Goal: Task Accomplishment & Management: Use online tool/utility

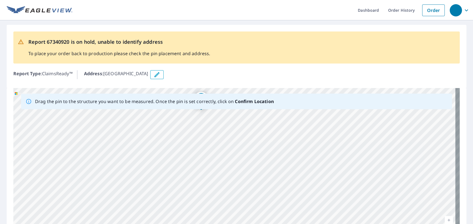
drag, startPoint x: 228, startPoint y: 190, endPoint x: 208, endPoint y: 146, distance: 48.2
click at [208, 146] on div "Boardwalk [GEOGRAPHIC_DATA]" at bounding box center [236, 175] width 446 height 174
drag, startPoint x: 243, startPoint y: 198, endPoint x: 229, endPoint y: 179, distance: 23.3
click at [229, 179] on div "Boardwalk [GEOGRAPHIC_DATA]" at bounding box center [236, 175] width 446 height 174
drag, startPoint x: 173, startPoint y: 159, endPoint x: 277, endPoint y: 180, distance: 106.8
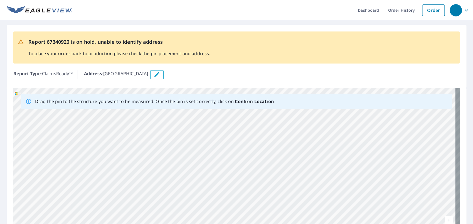
click at [279, 182] on div "Boardwalk [GEOGRAPHIC_DATA]" at bounding box center [236, 175] width 446 height 174
drag, startPoint x: 185, startPoint y: 124, endPoint x: 316, endPoint y: 212, distance: 158.2
click at [316, 212] on div "Boardwalk [GEOGRAPHIC_DATA]" at bounding box center [236, 175] width 446 height 174
drag, startPoint x: 88, startPoint y: 178, endPoint x: 202, endPoint y: 162, distance: 114.6
click at [202, 162] on div "Boardwalk [GEOGRAPHIC_DATA]" at bounding box center [236, 175] width 446 height 174
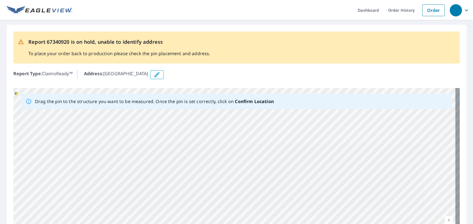
drag, startPoint x: 192, startPoint y: 207, endPoint x: 198, endPoint y: 122, distance: 85.6
click at [198, 122] on div "Boardwalk [GEOGRAPHIC_DATA]" at bounding box center [236, 175] width 446 height 174
drag, startPoint x: 182, startPoint y: 190, endPoint x: 188, endPoint y: 116, distance: 74.2
click at [188, 116] on div "Boardwalk [GEOGRAPHIC_DATA]" at bounding box center [236, 175] width 446 height 174
drag, startPoint x: 180, startPoint y: 201, endPoint x: 188, endPoint y: 127, distance: 74.7
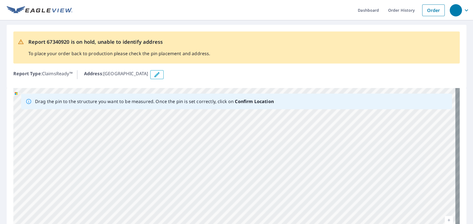
click at [188, 127] on div "Boardwalk [GEOGRAPHIC_DATA]" at bounding box center [236, 175] width 446 height 174
drag, startPoint x: 179, startPoint y: 194, endPoint x: 190, endPoint y: 117, distance: 77.6
click at [190, 117] on div "Boardwalk [GEOGRAPHIC_DATA]" at bounding box center [236, 175] width 446 height 174
drag, startPoint x: 180, startPoint y: 200, endPoint x: 184, endPoint y: 112, distance: 88.8
click at [184, 112] on div "Boardwalk [GEOGRAPHIC_DATA]" at bounding box center [236, 175] width 446 height 174
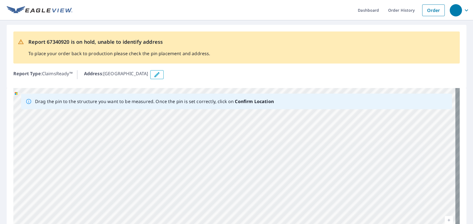
drag, startPoint x: 184, startPoint y: 177, endPoint x: 188, endPoint y: 139, distance: 38.6
click at [188, 139] on div "Boardwalk [GEOGRAPHIC_DATA]" at bounding box center [236, 175] width 446 height 174
drag, startPoint x: 206, startPoint y: 138, endPoint x: 208, endPoint y: 218, distance: 80.2
click at [208, 218] on div "Boardwalk [GEOGRAPHIC_DATA]" at bounding box center [236, 175] width 446 height 174
drag, startPoint x: 194, startPoint y: 158, endPoint x: 211, endPoint y: 204, distance: 49.2
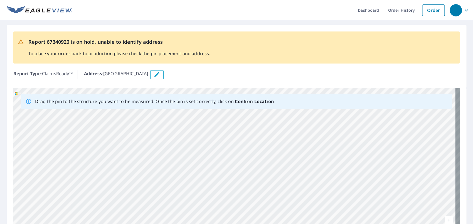
click at [211, 204] on div "Boardwalk [GEOGRAPHIC_DATA]" at bounding box center [236, 175] width 446 height 174
drag, startPoint x: 300, startPoint y: 131, endPoint x: 270, endPoint y: 194, distance: 70.0
click at [270, 194] on div "Boardwalk [GEOGRAPHIC_DATA]" at bounding box center [236, 175] width 446 height 174
drag, startPoint x: 291, startPoint y: 130, endPoint x: 274, endPoint y: 155, distance: 30.6
click at [274, 155] on div "Boardwalk [GEOGRAPHIC_DATA]" at bounding box center [236, 175] width 446 height 174
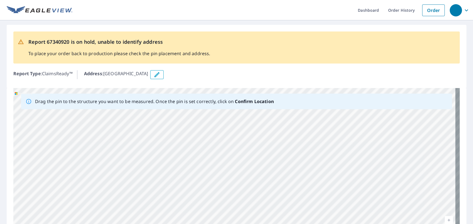
drag, startPoint x: 143, startPoint y: 186, endPoint x: 158, endPoint y: 125, distance: 63.6
click at [158, 125] on div "Boardwalk [GEOGRAPHIC_DATA]" at bounding box center [236, 175] width 446 height 174
drag, startPoint x: 155, startPoint y: 138, endPoint x: 145, endPoint y: 186, distance: 49.6
click at [145, 186] on div "Boardwalk [GEOGRAPHIC_DATA]" at bounding box center [236, 175] width 446 height 174
drag, startPoint x: 264, startPoint y: 196, endPoint x: 266, endPoint y: 141, distance: 54.6
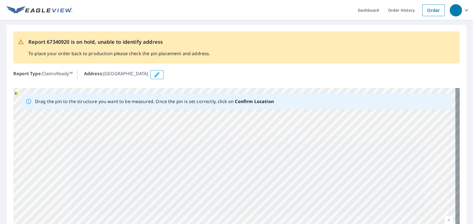
click at [265, 142] on div "Boardwalk [GEOGRAPHIC_DATA]" at bounding box center [236, 175] width 446 height 174
drag, startPoint x: 255, startPoint y: 208, endPoint x: 254, endPoint y: 129, distance: 79.0
click at [254, 129] on div "Boardwalk [GEOGRAPHIC_DATA]" at bounding box center [236, 175] width 446 height 174
drag, startPoint x: 261, startPoint y: 194, endPoint x: 261, endPoint y: 140, distance: 54.5
click at [261, 140] on div "Boardwalk [GEOGRAPHIC_DATA]" at bounding box center [236, 175] width 446 height 174
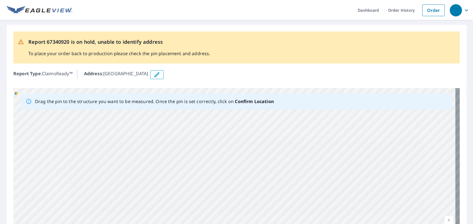
drag, startPoint x: 260, startPoint y: 189, endPoint x: 266, endPoint y: 119, distance: 70.0
click at [266, 119] on div "Boardwalk [GEOGRAPHIC_DATA]" at bounding box center [236, 175] width 446 height 174
drag, startPoint x: 258, startPoint y: 177, endPoint x: 257, endPoint y: 150, distance: 26.7
click at [257, 150] on div "Boardwalk [GEOGRAPHIC_DATA]" at bounding box center [236, 175] width 446 height 174
drag, startPoint x: 185, startPoint y: 198, endPoint x: 201, endPoint y: 116, distance: 83.3
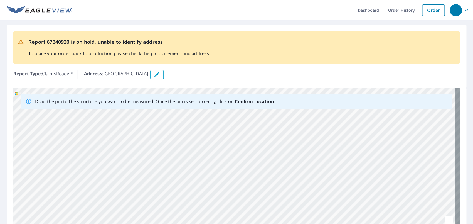
click at [201, 116] on div "Boardwalk [GEOGRAPHIC_DATA]" at bounding box center [236, 175] width 446 height 174
drag, startPoint x: 200, startPoint y: 131, endPoint x: 214, endPoint y: 200, distance: 69.8
click at [214, 200] on div "Boardwalk [GEOGRAPHIC_DATA]" at bounding box center [236, 175] width 446 height 174
drag, startPoint x: 221, startPoint y: 172, endPoint x: 221, endPoint y: 207, distance: 34.5
click at [221, 207] on div "Boardwalk [GEOGRAPHIC_DATA]" at bounding box center [236, 175] width 446 height 174
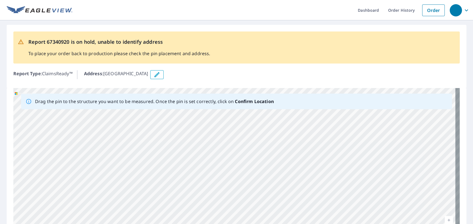
drag, startPoint x: 222, startPoint y: 191, endPoint x: 255, endPoint y: 115, distance: 83.4
click at [255, 115] on div "Boardwalk [GEOGRAPHIC_DATA]" at bounding box center [236, 175] width 446 height 174
drag, startPoint x: 251, startPoint y: 178, endPoint x: 263, endPoint y: 102, distance: 76.6
click at [263, 102] on div "Drag the pin to the structure you want to be measured. Once the pin is set corr…" at bounding box center [236, 175] width 446 height 174
click at [257, 131] on div "Boardwalk [GEOGRAPHIC_DATA]" at bounding box center [236, 175] width 446 height 174
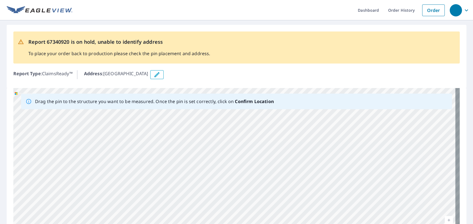
drag, startPoint x: 110, startPoint y: 154, endPoint x: 266, endPoint y: 131, distance: 157.7
click at [266, 131] on div "Boardwalk [GEOGRAPHIC_DATA]" at bounding box center [236, 175] width 446 height 174
drag, startPoint x: 94, startPoint y: 137, endPoint x: 245, endPoint y: 143, distance: 150.9
click at [245, 143] on div "Boardwalk [GEOGRAPHIC_DATA]" at bounding box center [236, 175] width 446 height 174
drag, startPoint x: 108, startPoint y: 137, endPoint x: 259, endPoint y: 142, distance: 150.6
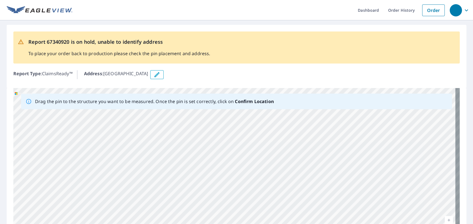
click at [259, 142] on div "Boardwalk [GEOGRAPHIC_DATA]" at bounding box center [236, 175] width 446 height 174
drag, startPoint x: 138, startPoint y: 176, endPoint x: 220, endPoint y: 120, distance: 99.8
click at [219, 120] on div "Boardwalk [GEOGRAPHIC_DATA]" at bounding box center [236, 175] width 446 height 174
drag, startPoint x: 161, startPoint y: 186, endPoint x: 208, endPoint y: 105, distance: 94.7
click at [208, 105] on div "Drag the pin to the structure you want to be measured. Once the pin is set corr…" at bounding box center [236, 175] width 446 height 174
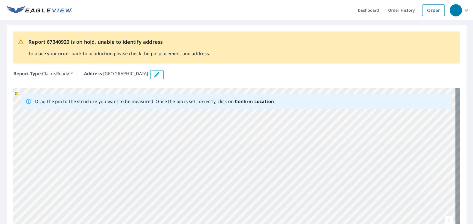
click at [194, 121] on div "Boardwalk [GEOGRAPHIC_DATA]" at bounding box center [236, 175] width 446 height 174
drag, startPoint x: 187, startPoint y: 198, endPoint x: 192, endPoint y: 107, distance: 91.4
click at [192, 107] on div "Drag the pin to the structure you want to be measured. Once the pin is set corr…" at bounding box center [236, 175] width 446 height 174
click at [207, 145] on div "Boardwalk [GEOGRAPHIC_DATA]" at bounding box center [236, 175] width 446 height 174
drag, startPoint x: 308, startPoint y: 146, endPoint x: 242, endPoint y: 189, distance: 79.2
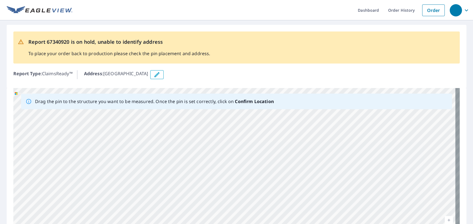
click at [242, 189] on div "Boardwalk [GEOGRAPHIC_DATA]" at bounding box center [236, 175] width 446 height 174
drag, startPoint x: 302, startPoint y: 196, endPoint x: 304, endPoint y: 136, distance: 59.9
click at [304, 136] on div "Boardwalk [GEOGRAPHIC_DATA]" at bounding box center [236, 175] width 446 height 174
drag, startPoint x: 317, startPoint y: 182, endPoint x: 295, endPoint y: 122, distance: 64.1
click at [295, 122] on div "Boardwalk [GEOGRAPHIC_DATA]" at bounding box center [236, 175] width 446 height 174
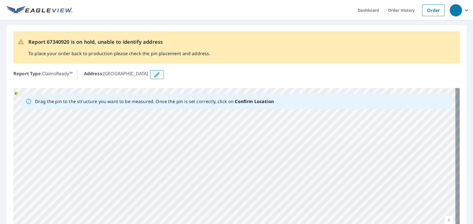
drag, startPoint x: 295, startPoint y: 210, endPoint x: 300, endPoint y: 116, distance: 94.2
click at [299, 116] on div "Boardwalk [GEOGRAPHIC_DATA]" at bounding box center [236, 175] width 446 height 174
drag, startPoint x: 297, startPoint y: 189, endPoint x: 301, endPoint y: 110, distance: 79.7
click at [301, 110] on div "Boardwalk [GEOGRAPHIC_DATA]" at bounding box center [236, 175] width 446 height 174
drag, startPoint x: 303, startPoint y: 176, endPoint x: 312, endPoint y: 101, distance: 75.1
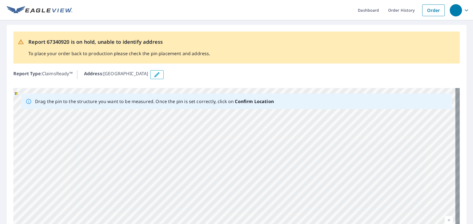
click at [312, 101] on div "Drag the pin to the structure you want to be measured. Once the pin is set corr…" at bounding box center [236, 175] width 446 height 174
click at [311, 137] on div "Boardwalk [GEOGRAPHIC_DATA]" at bounding box center [236, 175] width 446 height 174
drag, startPoint x: 311, startPoint y: 208, endPoint x: 328, endPoint y: 101, distance: 107.6
click at [328, 101] on div "Drag the pin to the structure you want to be measured. Once the pin is set corr…" at bounding box center [236, 175] width 446 height 174
click at [329, 129] on div "Boardwalk [GEOGRAPHIC_DATA]" at bounding box center [236, 175] width 446 height 174
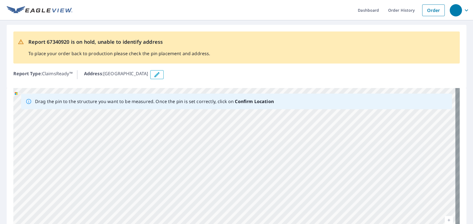
drag, startPoint x: 319, startPoint y: 201, endPoint x: 331, endPoint y: 100, distance: 101.7
click at [331, 100] on div "Drag the pin to the structure you want to be measured. Once the pin is set corr…" at bounding box center [236, 175] width 446 height 174
click at [347, 123] on div "Boardwalk [GEOGRAPHIC_DATA]" at bounding box center [236, 175] width 446 height 174
click at [160, 76] on icon "button" at bounding box center [157, 74] width 7 height 7
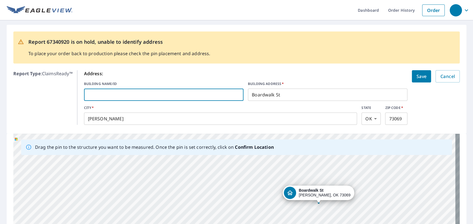
click at [170, 96] on input "text" at bounding box center [163, 95] width 159 height 16
click at [170, 94] on input "18443" at bounding box center [163, 95] width 159 height 16
type input "18443"
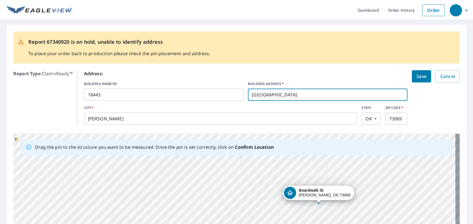
type input "[GEOGRAPHIC_DATA]"
click at [416, 74] on span "Save" at bounding box center [421, 76] width 10 height 8
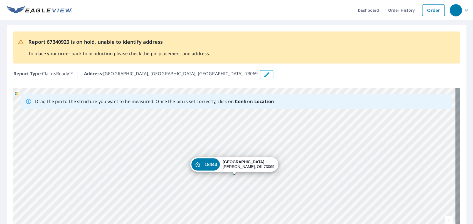
click at [245, 167] on div "[GEOGRAPHIC_DATA]" at bounding box center [249, 163] width 52 height 9
click at [216, 168] on div "18443" at bounding box center [205, 164] width 28 height 12
click at [263, 76] on icon "button" at bounding box center [266, 74] width 7 height 7
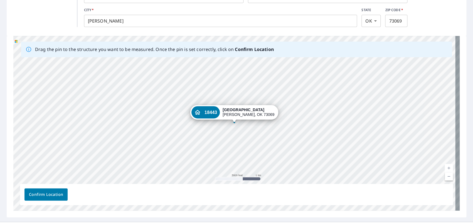
scroll to position [109, 0]
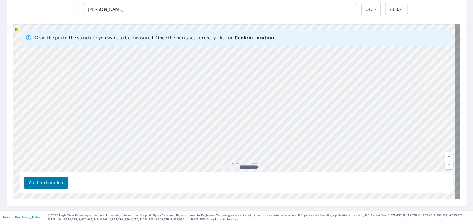
drag, startPoint x: 331, startPoint y: 151, endPoint x: 325, endPoint y: 81, distance: 70.7
click at [325, 81] on div "[STREET_ADDRESS]" at bounding box center [236, 111] width 446 height 174
drag, startPoint x: 324, startPoint y: 150, endPoint x: 321, endPoint y: 88, distance: 62.7
click at [321, 88] on div "[STREET_ADDRESS]" at bounding box center [236, 111] width 446 height 174
drag, startPoint x: 320, startPoint y: 139, endPoint x: 318, endPoint y: 93, distance: 45.1
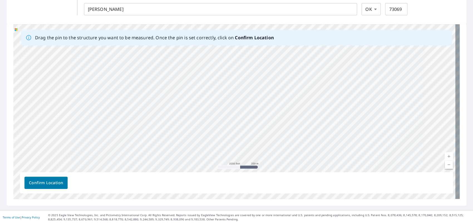
click at [318, 93] on div "[STREET_ADDRESS]" at bounding box center [236, 111] width 446 height 174
drag, startPoint x: 269, startPoint y: 71, endPoint x: 266, endPoint y: 172, distance: 100.2
click at [266, 172] on div "Drag the pin to the structure you want to be measured. Once the pin is set corr…" at bounding box center [236, 111] width 446 height 174
click at [286, 120] on div "[STREET_ADDRESS]" at bounding box center [236, 111] width 446 height 174
drag, startPoint x: 318, startPoint y: 76, endPoint x: 319, endPoint y: 85, distance: 9.2
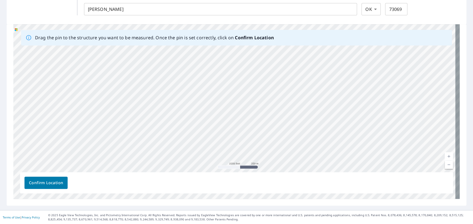
click at [319, 85] on div "[STREET_ADDRESS]" at bounding box center [236, 111] width 446 height 174
drag, startPoint x: 324, startPoint y: 140, endPoint x: 320, endPoint y: 66, distance: 73.5
click at [320, 66] on div "[STREET_ADDRESS]" at bounding box center [236, 111] width 446 height 174
drag, startPoint x: 313, startPoint y: 141, endPoint x: 316, endPoint y: 83, distance: 58.8
click at [316, 83] on div "[STREET_ADDRESS]" at bounding box center [236, 111] width 446 height 174
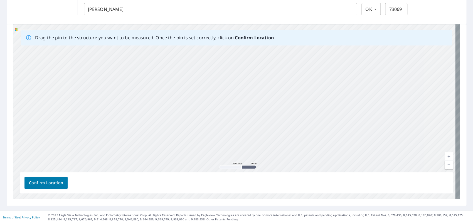
drag, startPoint x: 309, startPoint y: 125, endPoint x: 315, endPoint y: 46, distance: 79.8
click at [315, 46] on div "[STREET_ADDRESS]" at bounding box center [236, 111] width 446 height 174
drag, startPoint x: 310, startPoint y: 105, endPoint x: 310, endPoint y: 57, distance: 47.8
click at [310, 57] on div "[STREET_ADDRESS]" at bounding box center [236, 111] width 446 height 174
drag, startPoint x: 305, startPoint y: 124, endPoint x: 313, endPoint y: 47, distance: 78.0
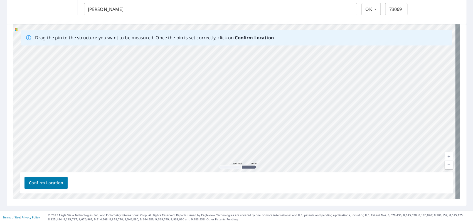
click at [313, 47] on div "[STREET_ADDRESS]" at bounding box center [236, 111] width 446 height 174
drag, startPoint x: 137, startPoint y: 129, endPoint x: 247, endPoint y: 93, distance: 116.2
click at [247, 93] on div "[STREET_ADDRESS]" at bounding box center [236, 111] width 446 height 174
drag, startPoint x: 168, startPoint y: 105, endPoint x: 231, endPoint y: 47, distance: 85.7
click at [231, 47] on div "[STREET_ADDRESS]" at bounding box center [236, 111] width 446 height 174
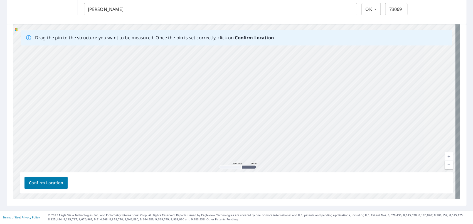
drag, startPoint x: 228, startPoint y: 140, endPoint x: 245, endPoint y: 55, distance: 86.2
click at [245, 55] on div "[STREET_ADDRESS]" at bounding box center [236, 111] width 446 height 174
drag, startPoint x: 237, startPoint y: 122, endPoint x: 309, endPoint y: 58, distance: 96.4
click at [309, 58] on div "[STREET_ADDRESS]" at bounding box center [236, 111] width 446 height 174
drag, startPoint x: 304, startPoint y: 142, endPoint x: 325, endPoint y: 43, distance: 101.3
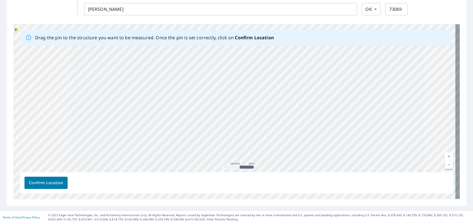
click at [325, 43] on div "Drag the pin to the structure you want to be measured. Once the pin is set corr…" at bounding box center [236, 111] width 446 height 174
click at [315, 45] on div "Drag the pin to the structure you want to be measured. Once the pin is set corr…" at bounding box center [236, 38] width 431 height 16
click at [306, 60] on div "[STREET_ADDRESS]" at bounding box center [236, 111] width 446 height 174
drag, startPoint x: 281, startPoint y: 145, endPoint x: 295, endPoint y: 54, distance: 92.4
click at [295, 54] on div "[STREET_ADDRESS]" at bounding box center [236, 111] width 446 height 174
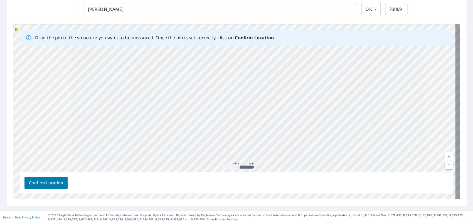
click at [305, 51] on div "[STREET_ADDRESS]" at bounding box center [236, 111] width 446 height 174
drag, startPoint x: 293, startPoint y: 78, endPoint x: 278, endPoint y: 131, distance: 55.6
click at [278, 131] on div "[STREET_ADDRESS]" at bounding box center [236, 111] width 446 height 174
drag, startPoint x: 274, startPoint y: 67, endPoint x: 260, endPoint y: 139, distance: 73.3
click at [260, 139] on div "[STREET_ADDRESS]" at bounding box center [236, 111] width 446 height 174
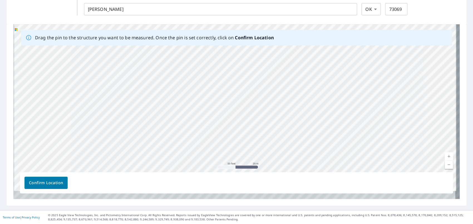
drag, startPoint x: 310, startPoint y: 124, endPoint x: 321, endPoint y: 38, distance: 86.6
click at [321, 38] on div "Drag the pin to the structure you want to be measured. Once the pin is set corr…" at bounding box center [236, 111] width 446 height 174
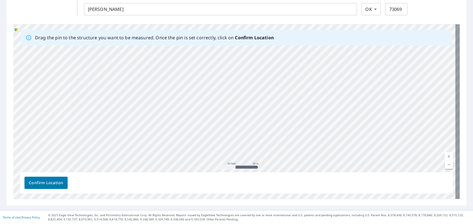
click at [315, 56] on div "[STREET_ADDRESS]" at bounding box center [236, 111] width 446 height 174
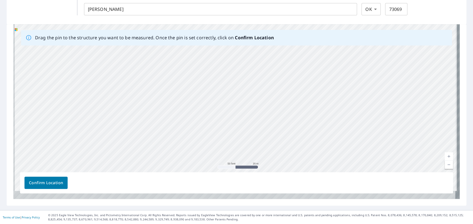
drag, startPoint x: 314, startPoint y: 108, endPoint x: 328, endPoint y: 58, distance: 52.0
click at [328, 58] on div "[STREET_ADDRESS]" at bounding box center [236, 111] width 446 height 174
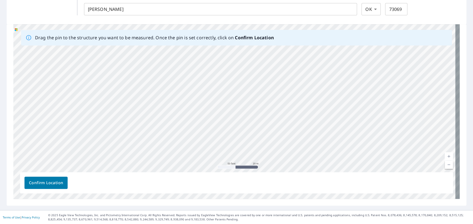
drag, startPoint x: 293, startPoint y: 149, endPoint x: 306, endPoint y: 73, distance: 77.6
click at [306, 73] on div "[STREET_ADDRESS]" at bounding box center [236, 111] width 446 height 174
drag, startPoint x: 299, startPoint y: 130, endPoint x: 306, endPoint y: 68, distance: 63.0
click at [306, 68] on div "[STREET_ADDRESS]" at bounding box center [236, 111] width 446 height 174
click at [280, 110] on div "[STREET_ADDRESS]" at bounding box center [236, 111] width 446 height 174
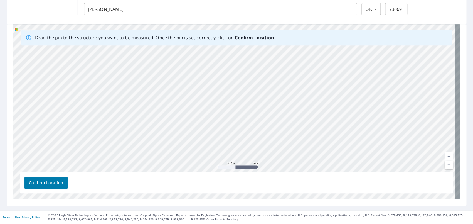
click at [280, 110] on div "[STREET_ADDRESS]" at bounding box center [236, 111] width 446 height 174
click at [277, 110] on div "[STREET_ADDRESS]" at bounding box center [236, 111] width 446 height 174
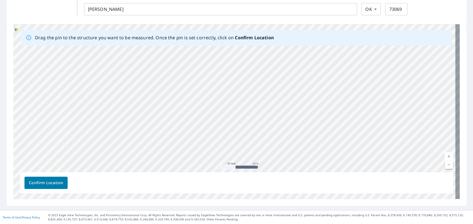
click at [277, 110] on div "[STREET_ADDRESS]" at bounding box center [236, 111] width 446 height 174
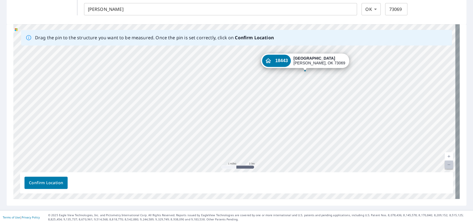
drag, startPoint x: 288, startPoint y: 84, endPoint x: 282, endPoint y: 130, distance: 46.3
click at [282, 130] on div "[STREET_ADDRESS]" at bounding box center [236, 111] width 446 height 174
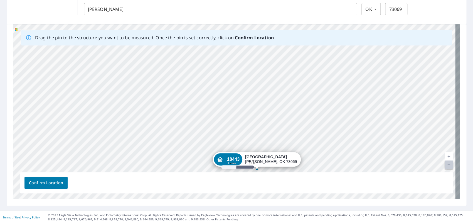
drag, startPoint x: 305, startPoint y: 70, endPoint x: 256, endPoint y: 168, distance: 109.6
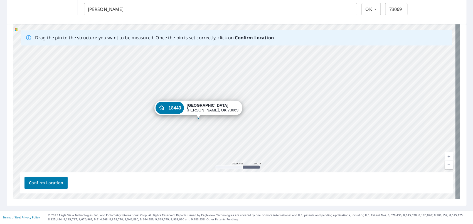
drag, startPoint x: 208, startPoint y: 89, endPoint x: 304, endPoint y: 177, distance: 130.7
click at [304, 177] on div "Drag the pin to the structure you want to be measured. Once the pin is set corr…" at bounding box center [236, 111] width 446 height 174
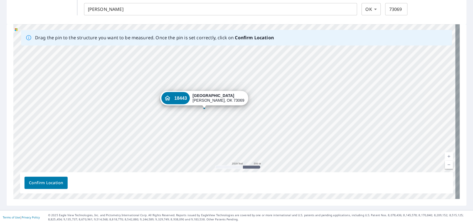
click at [307, 161] on div "[STREET_ADDRESS]" at bounding box center [236, 111] width 446 height 174
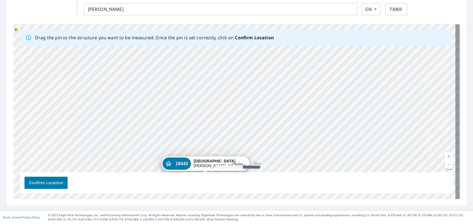
drag, startPoint x: 297, startPoint y: 78, endPoint x: 298, endPoint y: 142, distance: 64.8
click at [298, 142] on div "[STREET_ADDRESS]" at bounding box center [236, 111] width 446 height 174
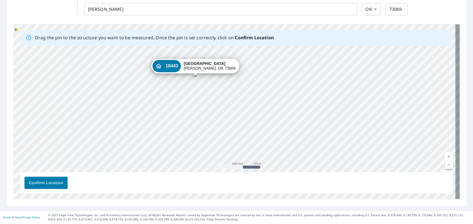
drag, startPoint x: 216, startPoint y: 162, endPoint x: 206, endPoint y: 64, distance: 99.0
click at [206, 64] on div "[STREET_ADDRESS]" at bounding box center [236, 111] width 446 height 174
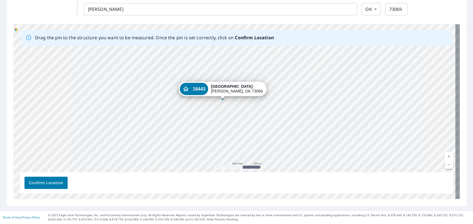
drag, startPoint x: 315, startPoint y: 85, endPoint x: 299, endPoint y: 66, distance: 24.3
click at [299, 66] on div "[STREET_ADDRESS]" at bounding box center [236, 111] width 446 height 174
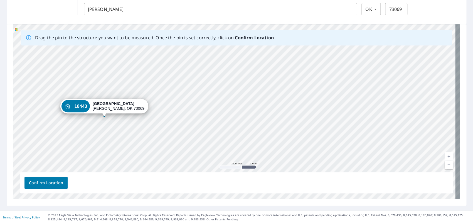
drag, startPoint x: 240, startPoint y: 135, endPoint x: 344, endPoint y: 54, distance: 132.6
click at [344, 54] on div "[STREET_ADDRESS]" at bounding box center [236, 111] width 446 height 174
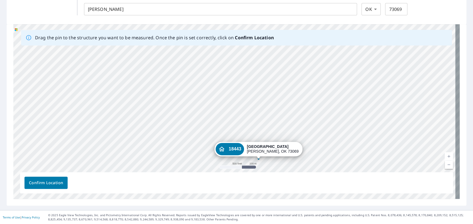
drag, startPoint x: 136, startPoint y: 110, endPoint x: 266, endPoint y: 147, distance: 134.8
click at [266, 147] on div "[STREET_ADDRESS]" at bounding box center [236, 111] width 446 height 174
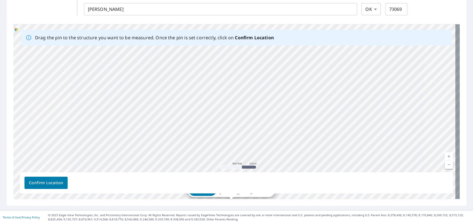
drag, startPoint x: 308, startPoint y: 82, endPoint x: 305, endPoint y: 171, distance: 89.1
click at [305, 171] on div "Drag the pin to the structure you want to be measured. Once the pin is set corr…" at bounding box center [236, 111] width 446 height 174
click at [313, 160] on div "[STREET_ADDRESS]" at bounding box center [236, 111] width 446 height 174
drag, startPoint x: 328, startPoint y: 76, endPoint x: 330, endPoint y: 165, distance: 89.6
click at [330, 165] on div "[STREET_ADDRESS]" at bounding box center [236, 111] width 446 height 174
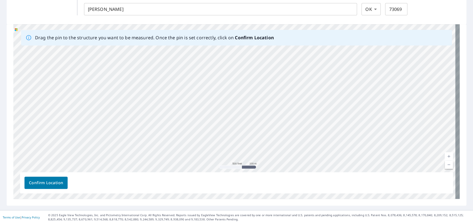
drag, startPoint x: 339, startPoint y: 67, endPoint x: 340, endPoint y: 167, distance: 100.4
click at [340, 167] on div "[STREET_ADDRESS]" at bounding box center [236, 111] width 446 height 174
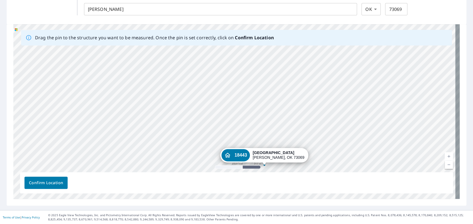
drag, startPoint x: 416, startPoint y: 100, endPoint x: 378, endPoint y: 72, distance: 47.0
click at [378, 72] on div "[STREET_ADDRESS]" at bounding box center [236, 111] width 446 height 174
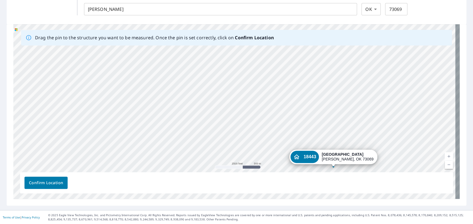
drag, startPoint x: 261, startPoint y: 154, endPoint x: 330, endPoint y: 155, distance: 69.0
click at [330, 155] on div "[STREET_ADDRESS]" at bounding box center [236, 111] width 446 height 174
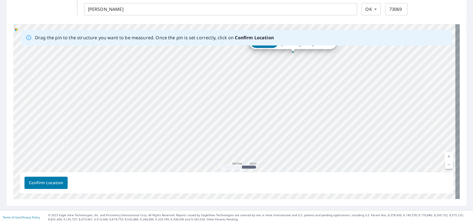
drag, startPoint x: 222, startPoint y: 110, endPoint x: 312, endPoint y: 78, distance: 95.0
click at [312, 78] on div "[STREET_ADDRESS]" at bounding box center [236, 111] width 446 height 174
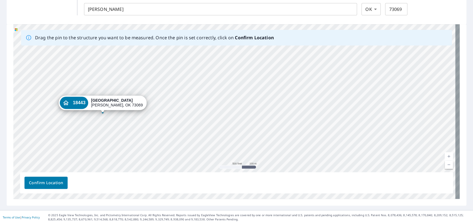
drag, startPoint x: 308, startPoint y: 46, endPoint x: 117, endPoint y: 107, distance: 199.7
click at [117, 107] on div "[STREET_ADDRESS]" at bounding box center [236, 111] width 446 height 174
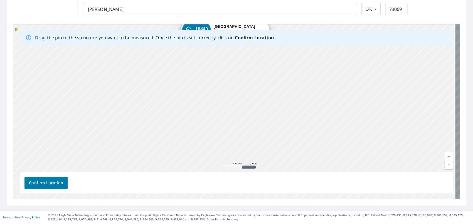
drag, startPoint x: 315, startPoint y: 136, endPoint x: 305, endPoint y: 66, distance: 70.2
click at [305, 66] on div "[STREET_ADDRESS]" at bounding box center [236, 111] width 446 height 174
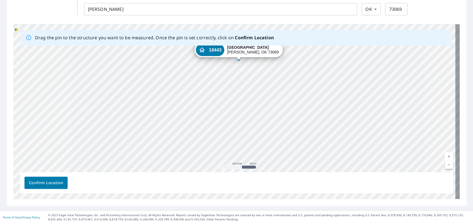
drag, startPoint x: 309, startPoint y: 100, endPoint x: 323, endPoint y: 122, distance: 25.5
click at [323, 122] on div "[STREET_ADDRESS]" at bounding box center [236, 111] width 446 height 174
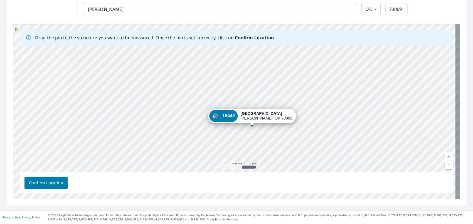
drag, startPoint x: 244, startPoint y: 49, endPoint x: 257, endPoint y: 115, distance: 67.0
click at [257, 115] on div "[STREET_ADDRESS]" at bounding box center [236, 111] width 446 height 174
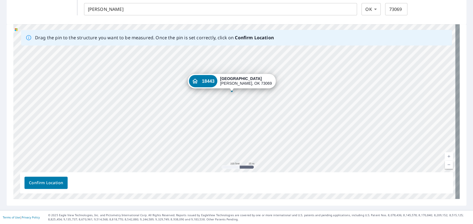
drag, startPoint x: 220, startPoint y: 73, endPoint x: 275, endPoint y: 121, distance: 72.6
click at [275, 121] on div "[STREET_ADDRESS]" at bounding box center [236, 111] width 446 height 174
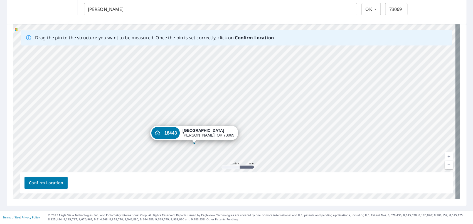
drag, startPoint x: 335, startPoint y: 74, endPoint x: 296, endPoint y: 127, distance: 65.4
click at [296, 127] on div "[STREET_ADDRESS]" at bounding box center [236, 111] width 446 height 174
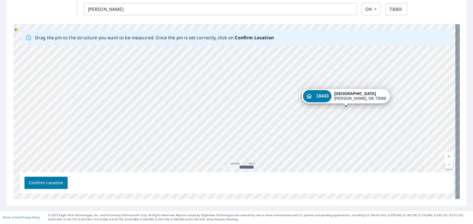
drag, startPoint x: 192, startPoint y: 131, endPoint x: 345, endPoint y: 93, distance: 157.6
click at [345, 93] on div "[STREET_ADDRESS]" at bounding box center [236, 111] width 446 height 174
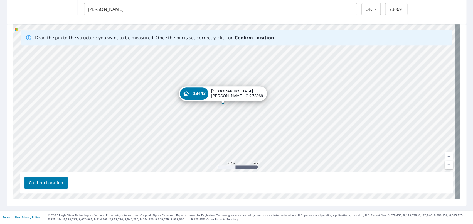
click at [232, 92] on div "[STREET_ADDRESS]" at bounding box center [236, 111] width 446 height 174
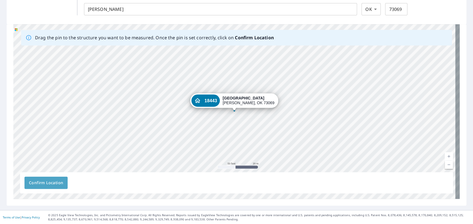
click at [43, 184] on span "Confirm Location" at bounding box center [46, 182] width 34 height 7
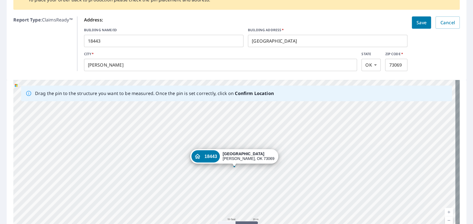
scroll to position [83, 0]
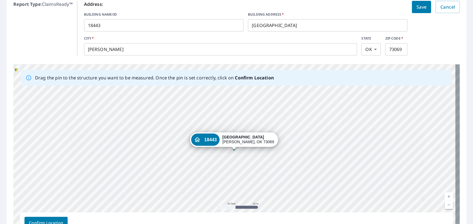
click at [57, 219] on span "Confirm Location" at bounding box center [46, 222] width 34 height 7
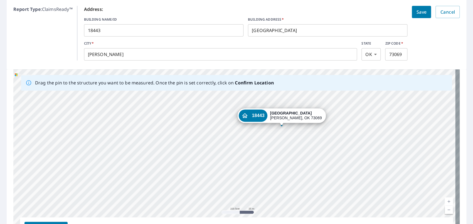
scroll to position [80, 0]
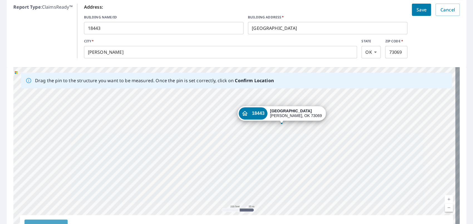
click at [54, 221] on button "Confirm Location" at bounding box center [45, 225] width 43 height 12
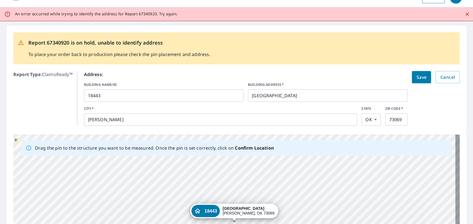
scroll to position [0, 0]
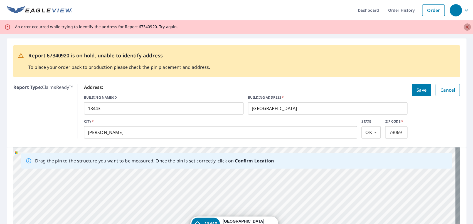
click at [464, 26] on icon "Close" at bounding box center [467, 27] width 6 height 6
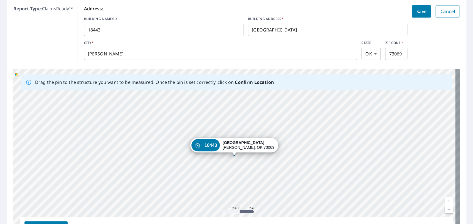
scroll to position [69, 0]
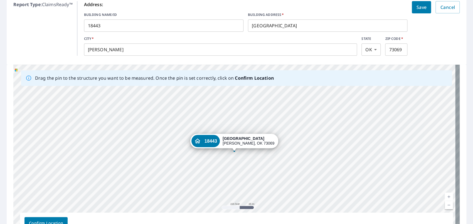
click at [59, 222] on span "Confirm Location" at bounding box center [46, 222] width 34 height 7
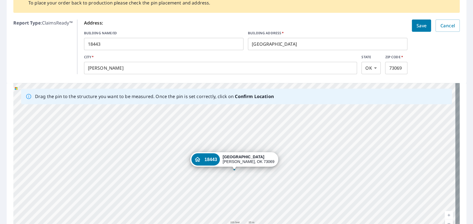
scroll to position [0, 0]
